Goal: Task Accomplishment & Management: Complete application form

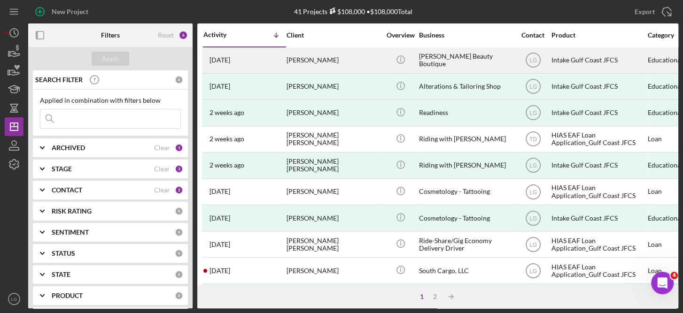
click at [324, 56] on div "[PERSON_NAME]" at bounding box center [333, 60] width 94 height 25
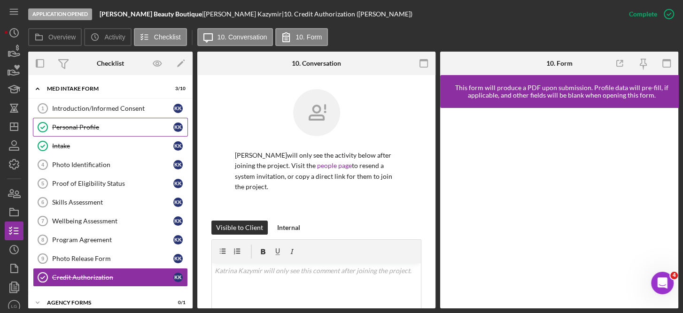
click at [87, 124] on div "Personal Profile" at bounding box center [112, 127] width 121 height 8
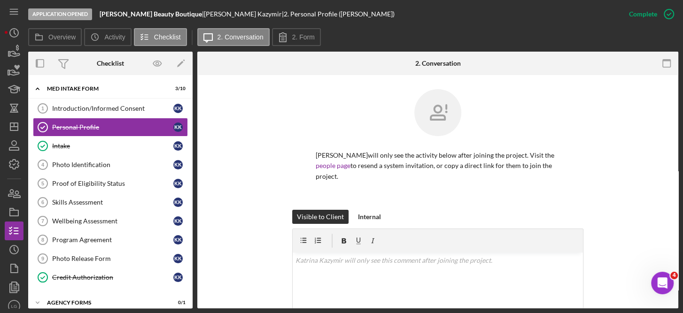
click at [300, 40] on label "2. Form" at bounding box center [303, 37] width 23 height 8
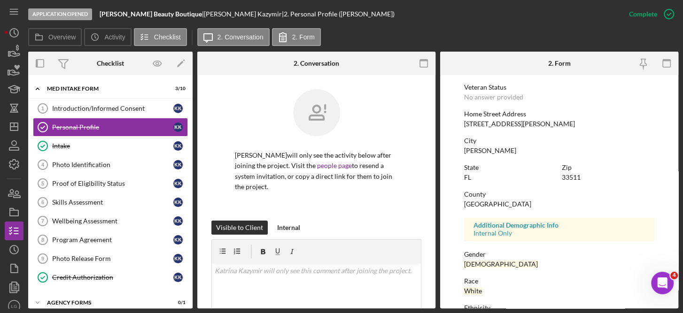
scroll to position [123, 0]
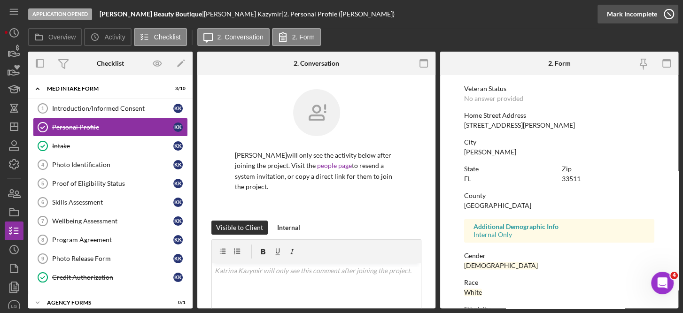
click at [665, 11] on icon "button" at bounding box center [668, 13] width 23 height 23
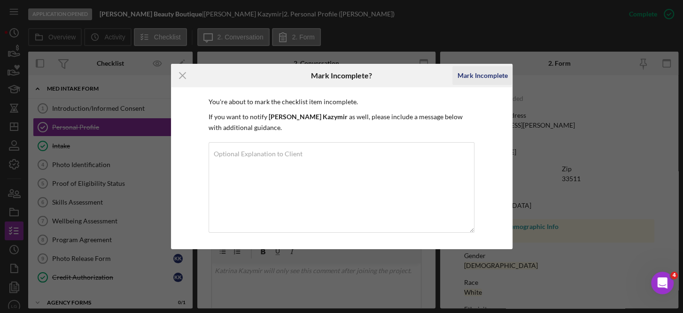
click at [471, 77] on div "Mark Incomplete" at bounding box center [482, 75] width 50 height 19
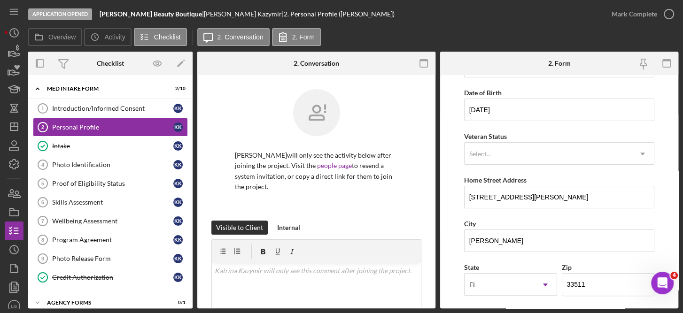
scroll to position [176, 0]
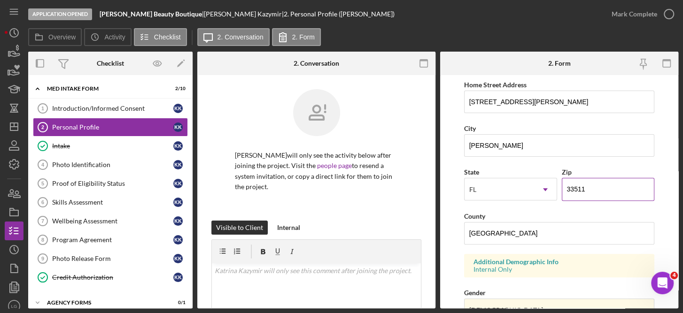
click at [598, 190] on input "33511" at bounding box center [608, 189] width 93 height 23
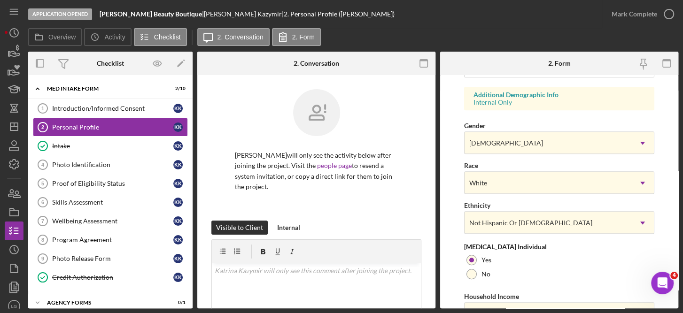
scroll to position [392, 0]
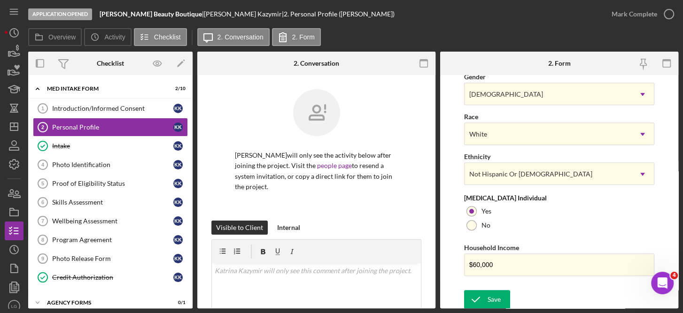
type input "33510"
click at [498, 266] on input "$60,000" at bounding box center [559, 265] width 191 height 23
type input "$6"
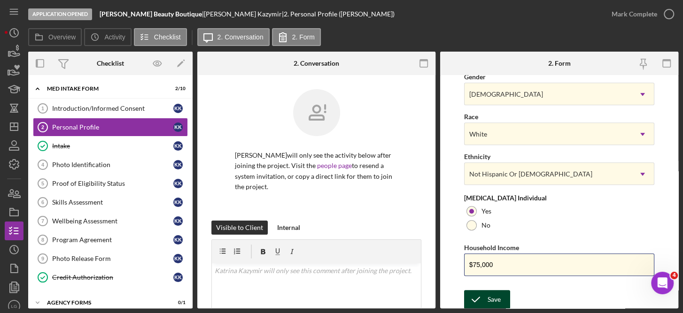
type input "$75,000"
click at [497, 301] on div "Save" at bounding box center [493, 299] width 13 height 19
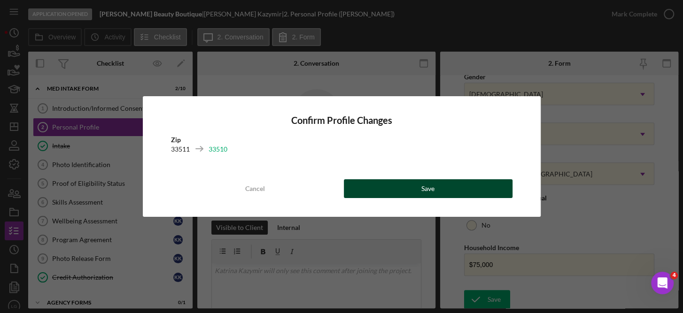
click at [448, 189] on button "Save" at bounding box center [428, 188] width 169 height 19
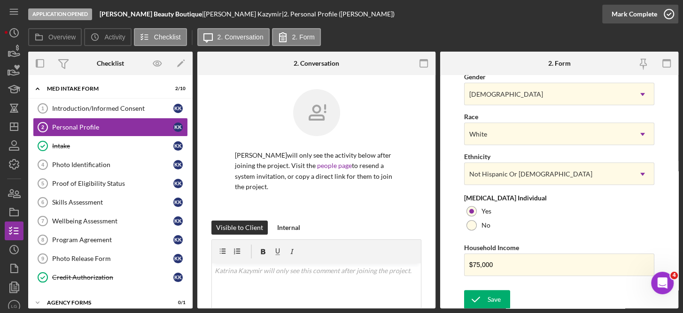
click at [669, 13] on icon "button" at bounding box center [668, 13] width 23 height 23
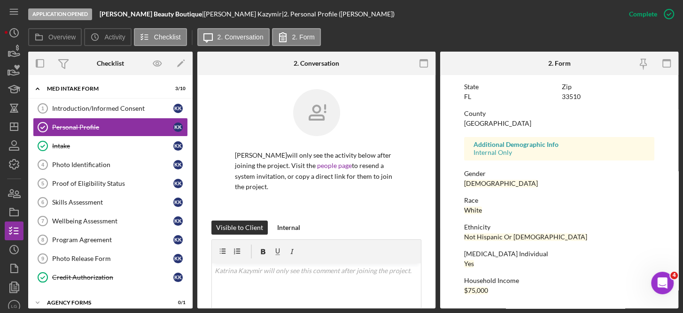
scroll to position [205, 0]
click at [67, 145] on div "Intake" at bounding box center [112, 146] width 121 height 8
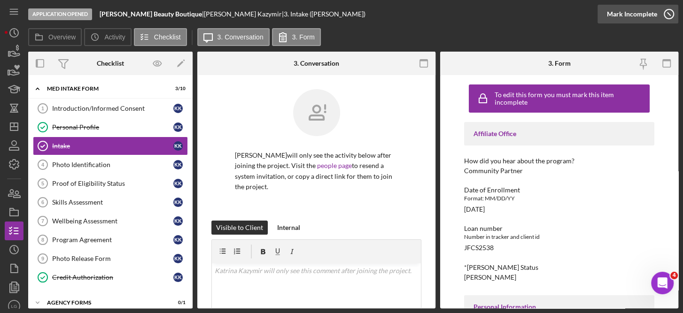
click at [668, 17] on icon "button" at bounding box center [668, 13] width 23 height 23
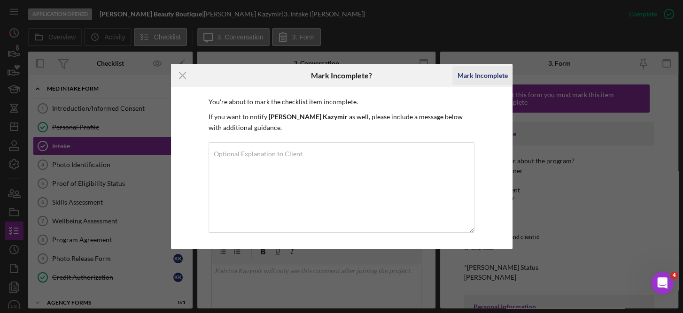
click at [490, 77] on div "Mark Incomplete" at bounding box center [482, 75] width 50 height 19
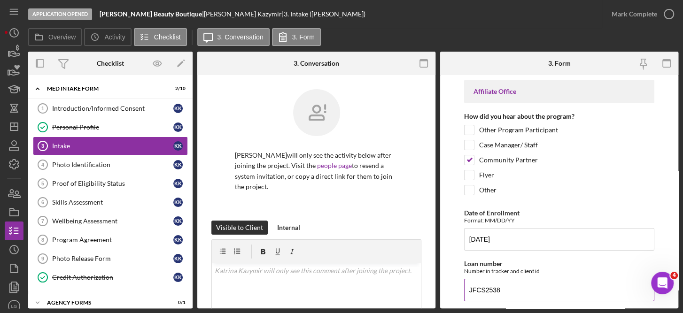
click at [512, 291] on input "JFCS2538" at bounding box center [559, 290] width 191 height 23
click at [556, 291] on input "JFCS2537" at bounding box center [559, 290] width 191 height 23
type input "JFCS2537"
click at [639, 193] on div "Other" at bounding box center [559, 192] width 191 height 15
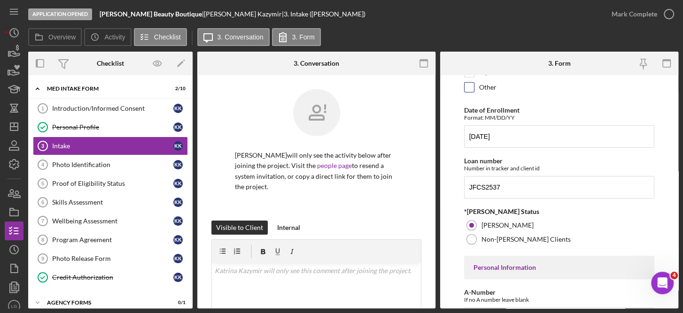
scroll to position [103, 0]
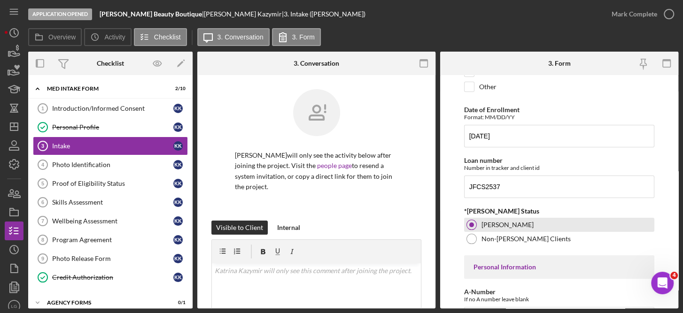
click at [639, 227] on div "[PERSON_NAME]" at bounding box center [559, 225] width 191 height 14
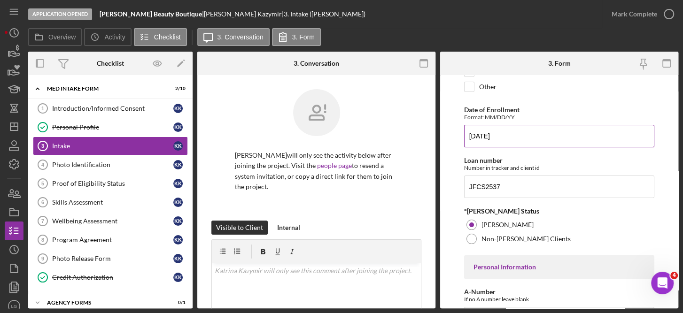
click at [507, 134] on input "[DATE]" at bounding box center [559, 136] width 191 height 23
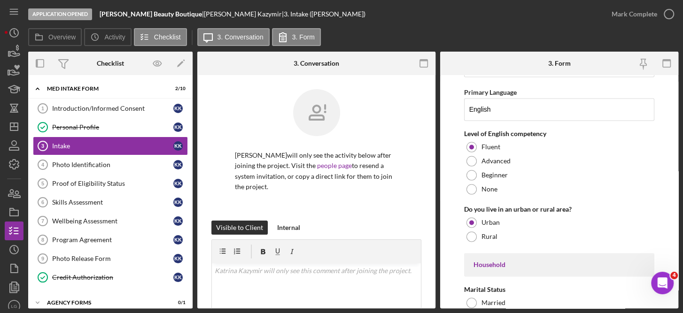
scroll to position [947, 0]
type input "[DATE]"
click at [493, 158] on label "Advanced" at bounding box center [495, 162] width 29 height 8
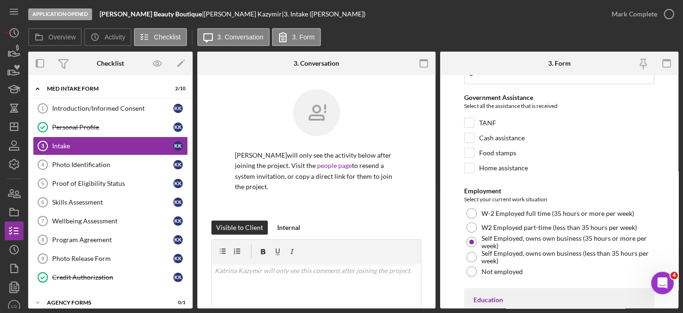
scroll to position [1442, 0]
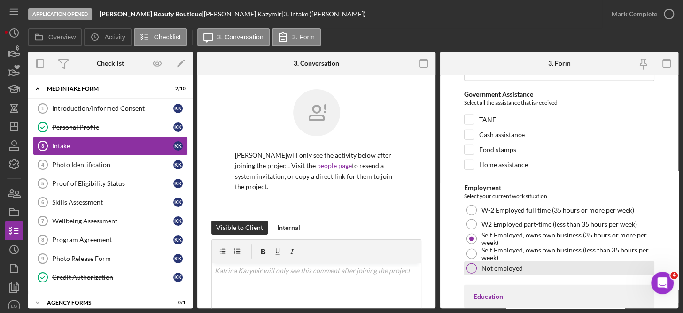
click at [631, 262] on div "Not employed" at bounding box center [559, 269] width 191 height 14
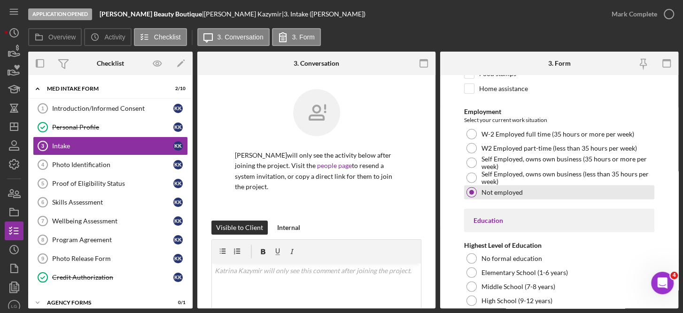
scroll to position [1521, 0]
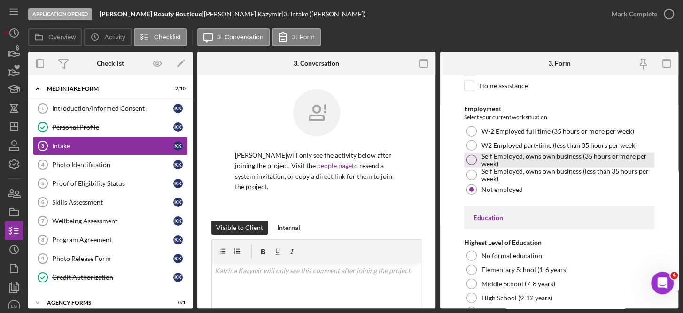
click at [500, 153] on label "Self Employed, owns own business (35 hours or more per week)" at bounding box center [566, 160] width 171 height 15
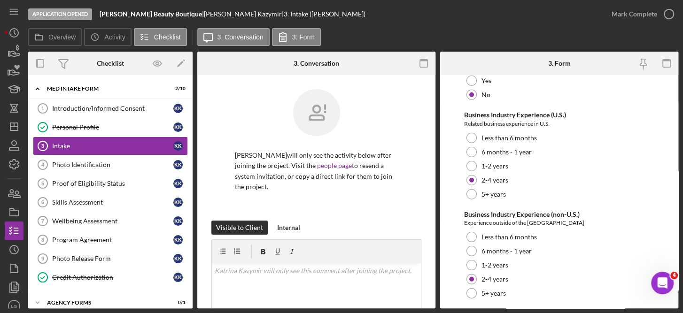
scroll to position [1891, 0]
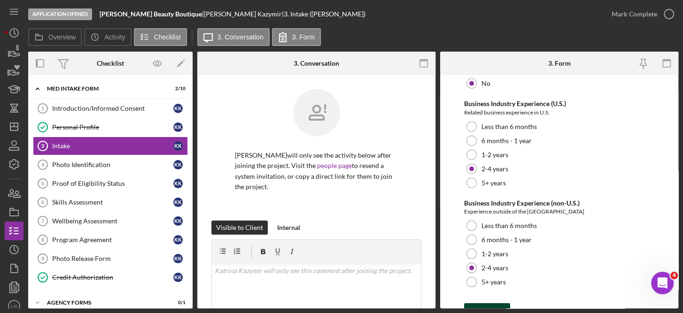
click at [492, 303] on div "Save" at bounding box center [493, 312] width 13 height 19
